Goal: Navigation & Orientation: Find specific page/section

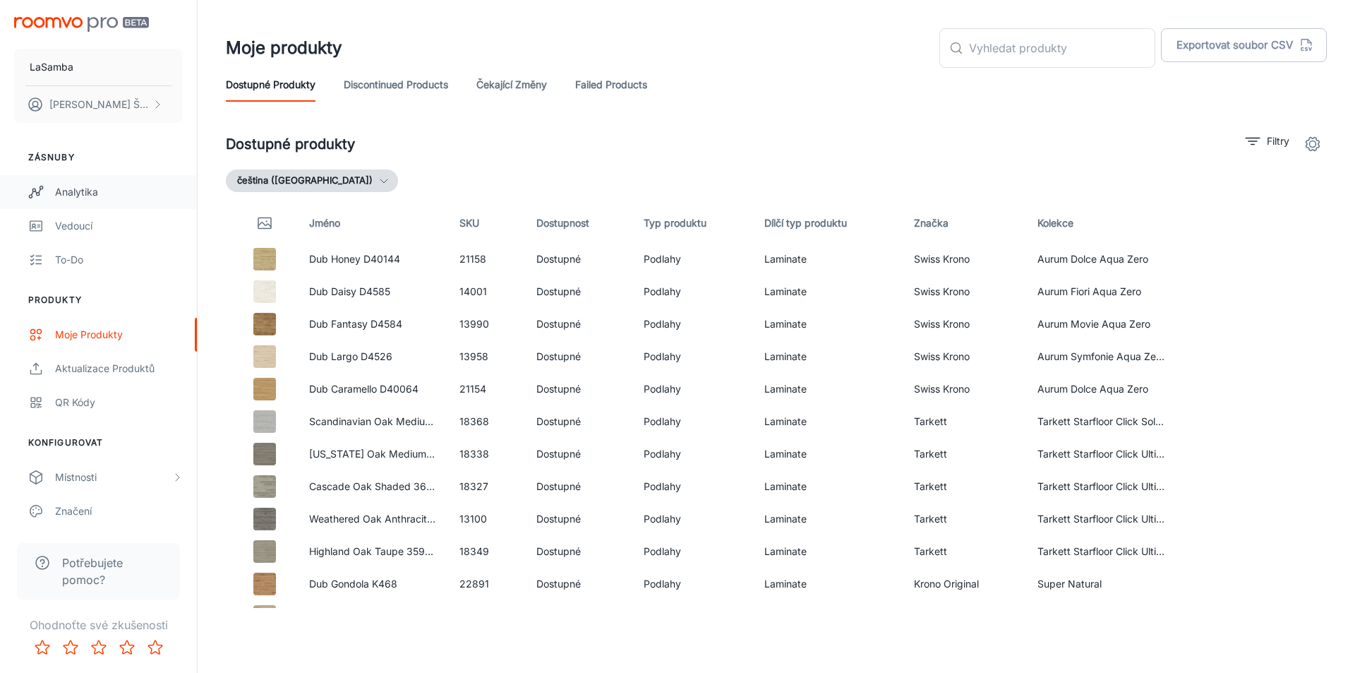
click at [78, 192] on div "Analytika" at bounding box center [119, 192] width 128 height 16
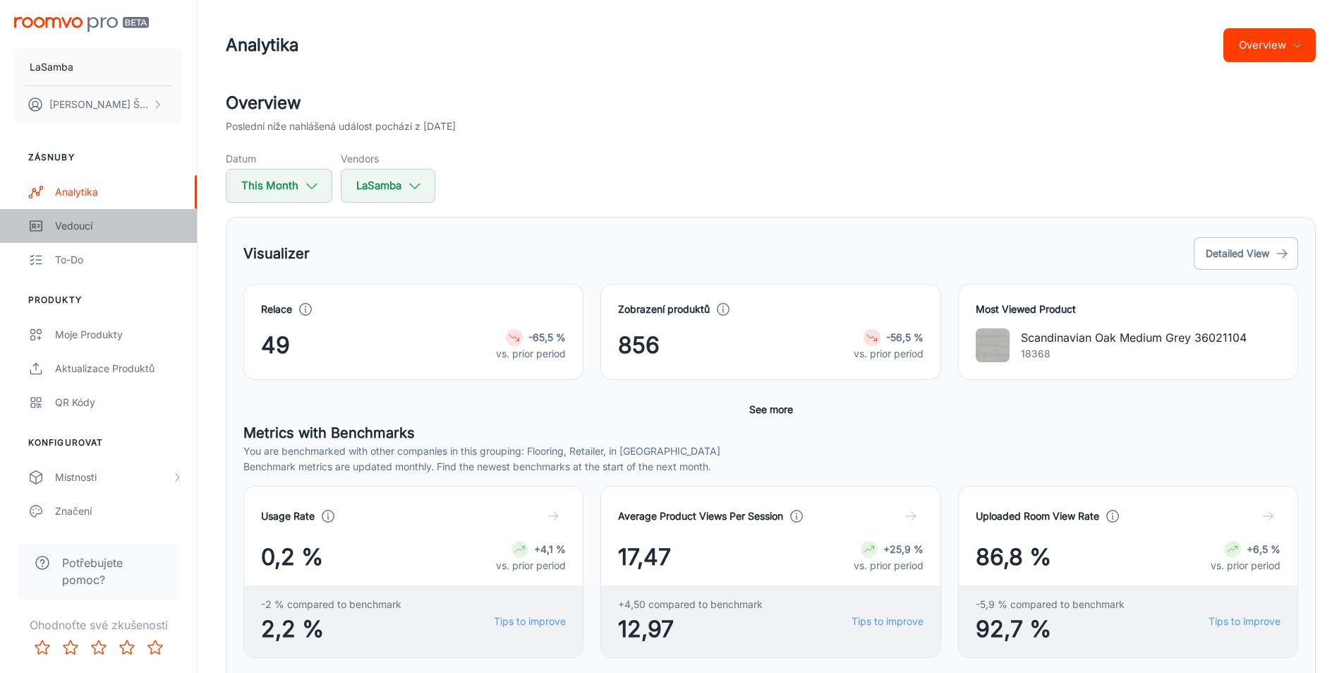
click at [95, 227] on div "Vedoucí" at bounding box center [119, 226] width 128 height 16
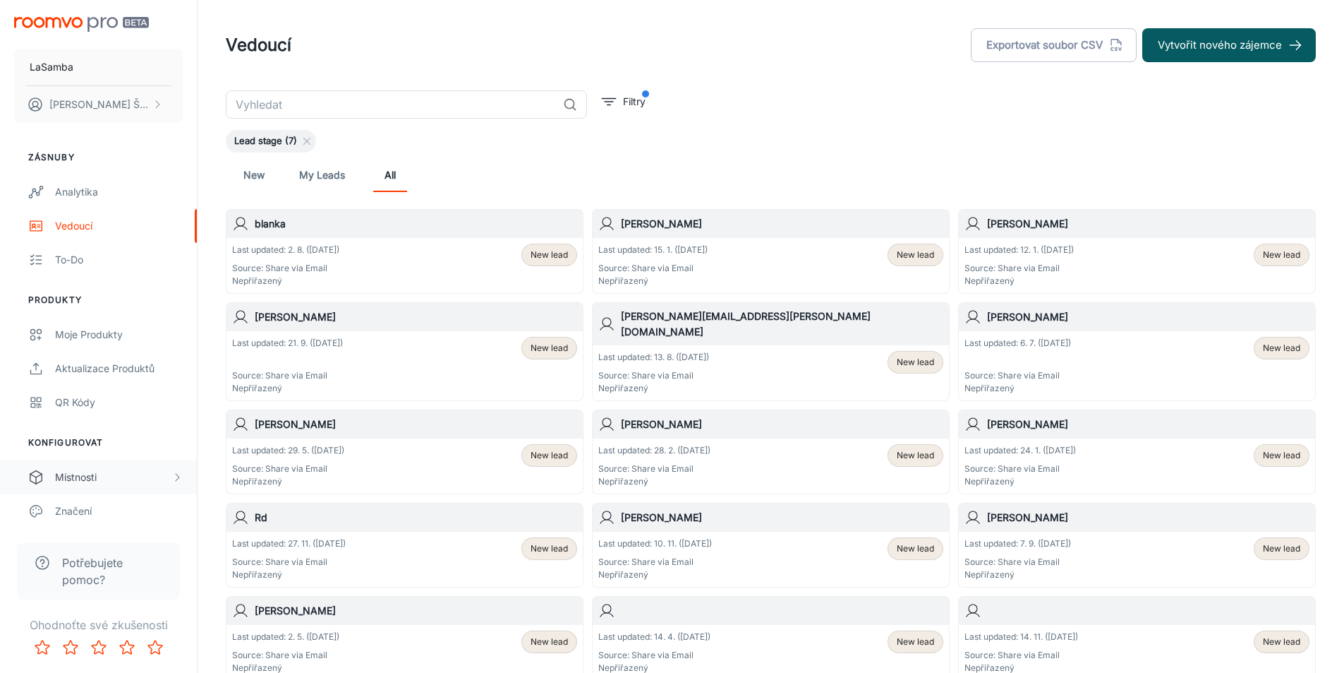
click at [98, 480] on div "Místnosti" at bounding box center [113, 477] width 116 height 16
click at [100, 507] on div "My Rooms" at bounding box center [119, 511] width 128 height 16
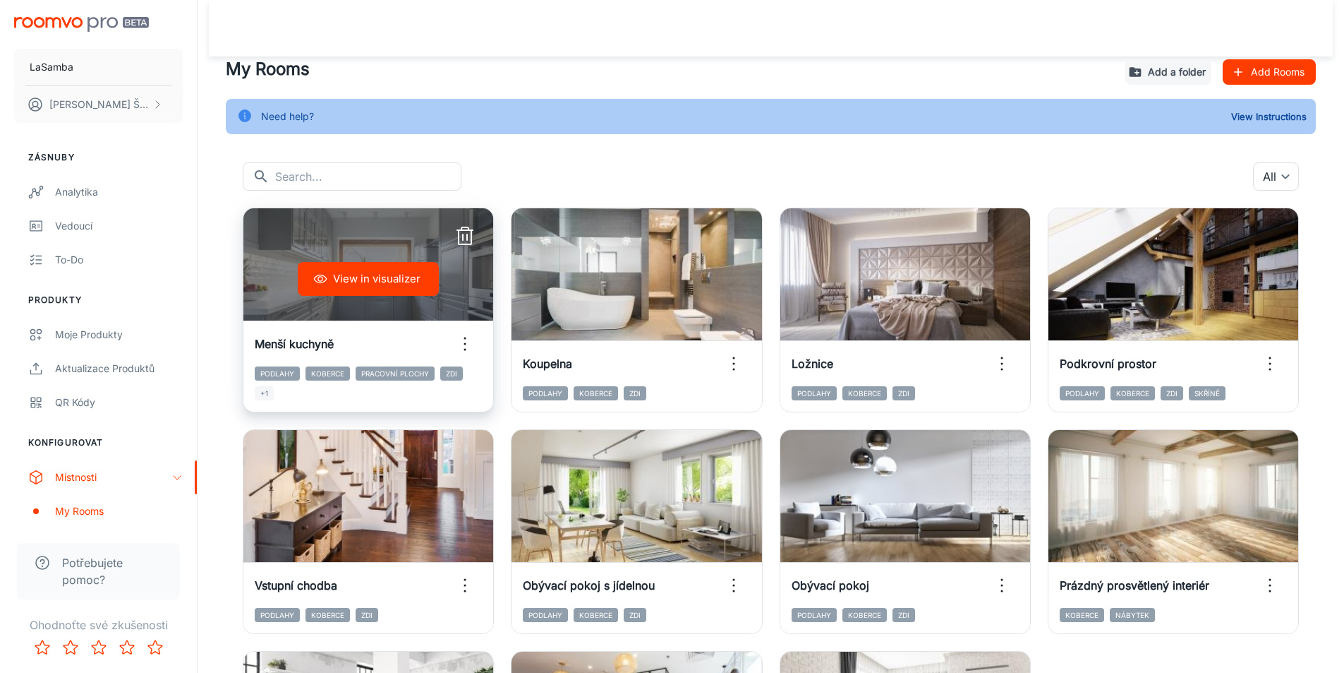
scroll to position [251, 0]
